Goal: Task Accomplishment & Management: Manage account settings

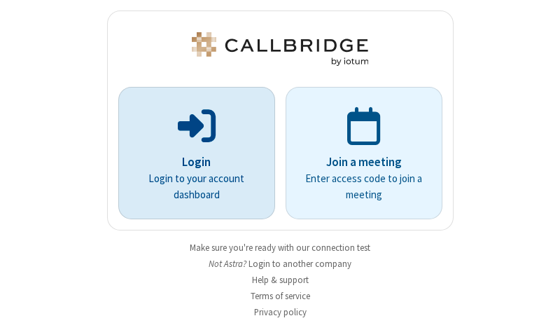
click at [191, 162] on p "Login" at bounding box center [197, 162] width 118 height 18
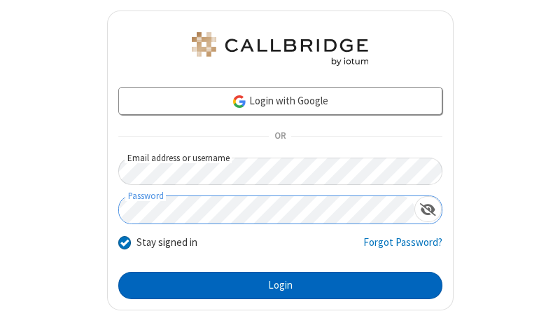
click at [275, 285] on button "Login" at bounding box center [280, 286] width 324 height 28
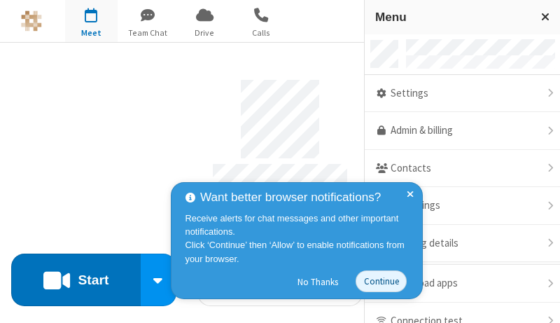
click at [457, 131] on link "Admin & billing" at bounding box center [462, 131] width 195 height 38
